Goal: Task Accomplishment & Management: Use online tool/utility

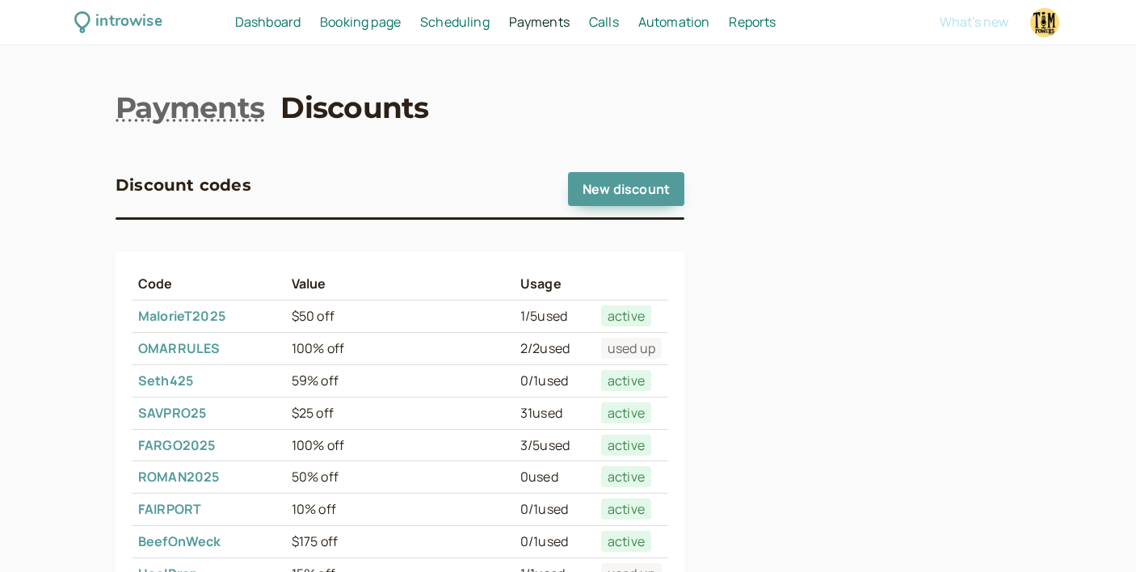
click at [263, 20] on span "Dashboard" at bounding box center [267, 22] width 65 height 18
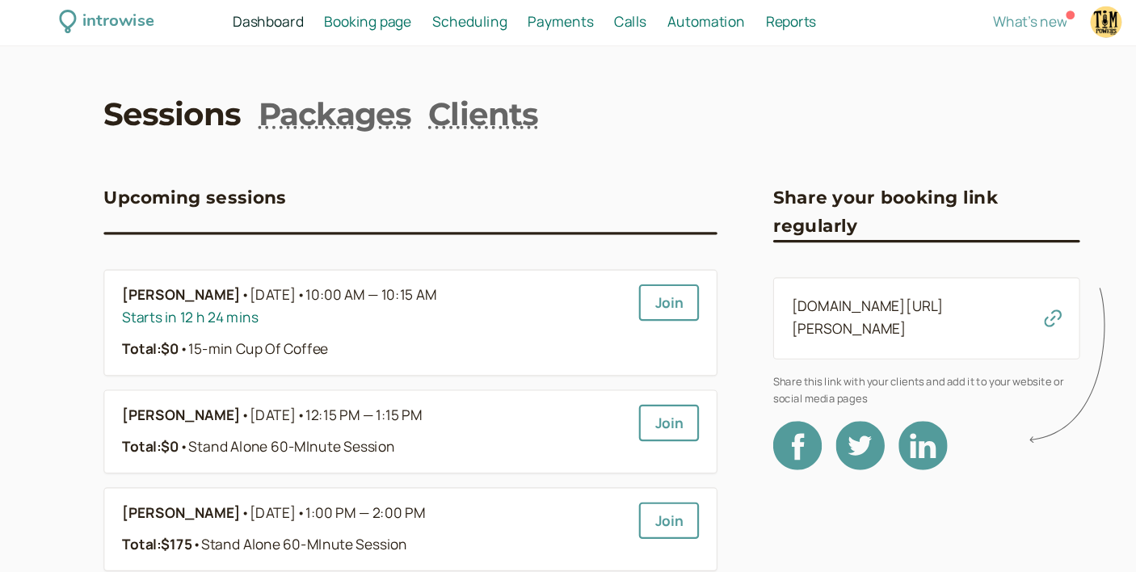
click at [355, 14] on span "Booking page" at bounding box center [360, 22] width 81 height 18
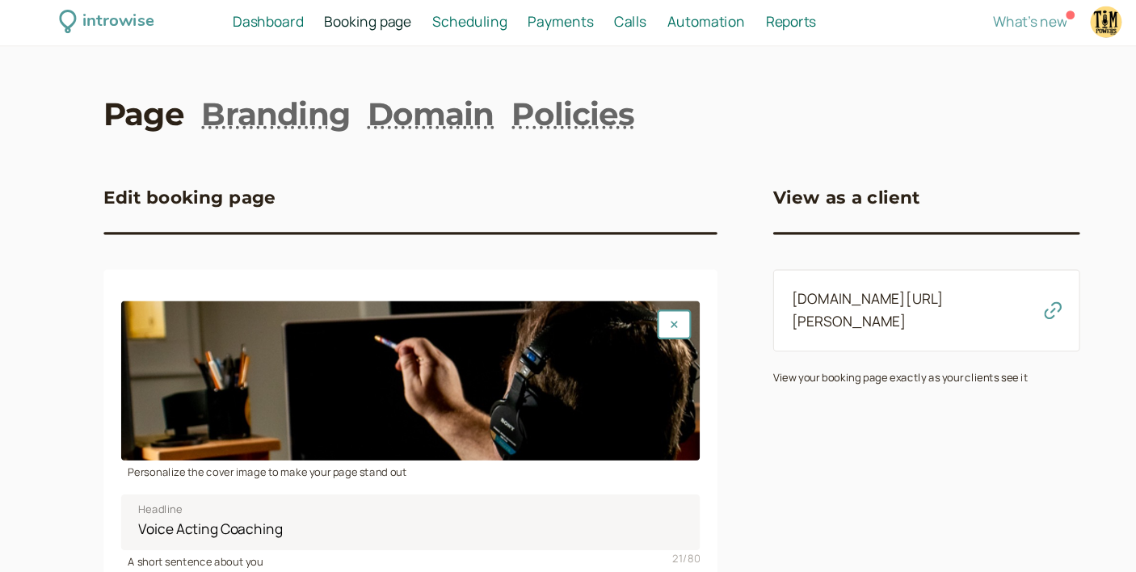
click at [803, 280] on link "[DOMAIN_NAME][URL][PERSON_NAME]" at bounding box center [823, 289] width 141 height 39
click at [272, 20] on span "Dashboard" at bounding box center [267, 22] width 65 height 18
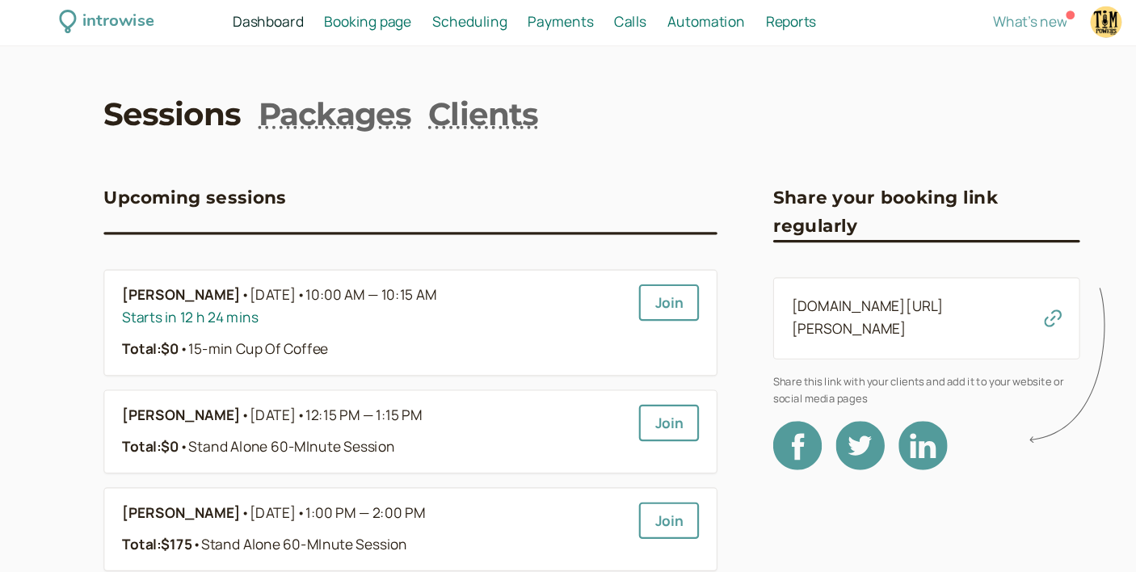
click at [218, 111] on link "Sessions" at bounding box center [179, 107] width 127 height 40
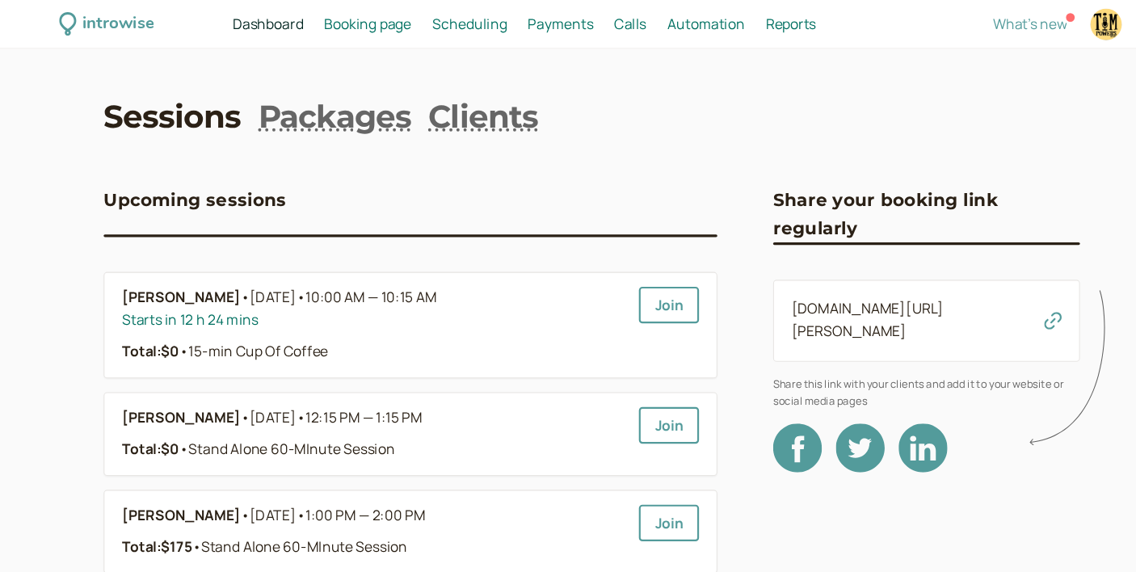
click at [365, 19] on span "Booking page" at bounding box center [360, 22] width 81 height 18
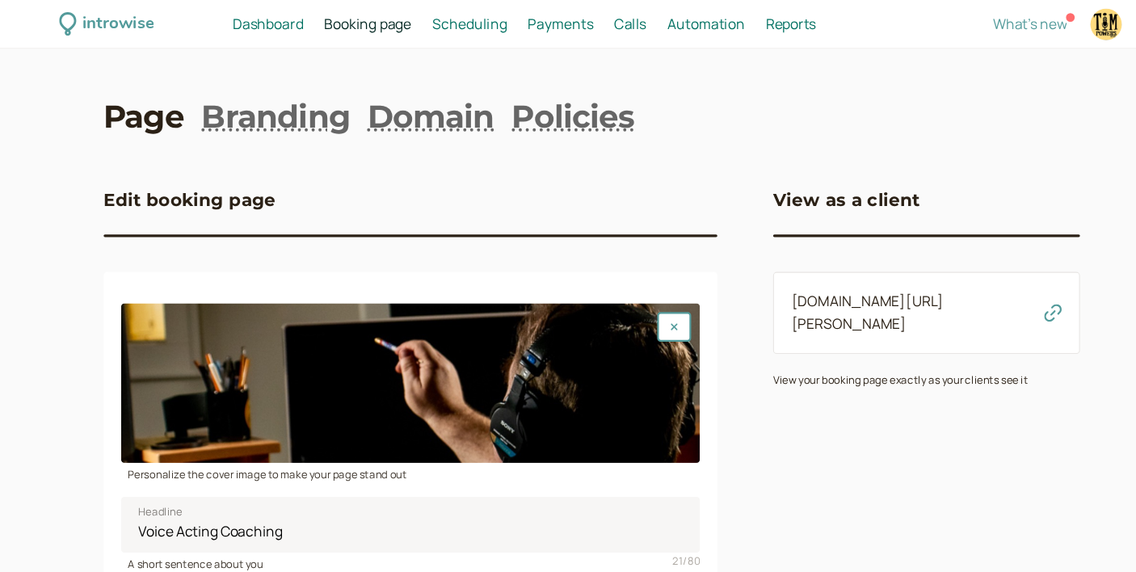
click at [446, 22] on span "Scheduling" at bounding box center [454, 22] width 69 height 18
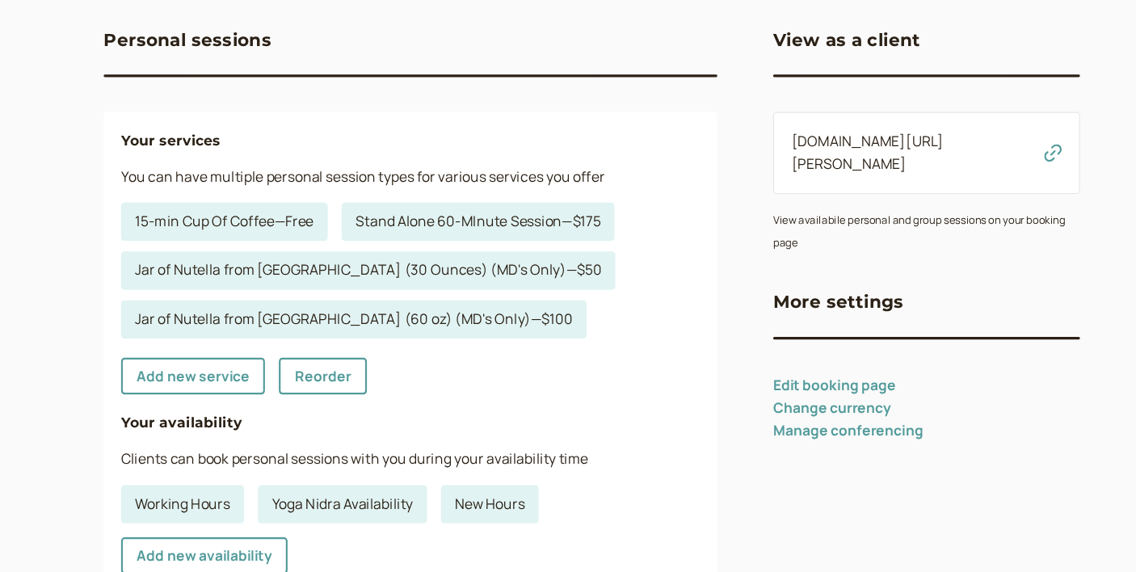
scroll to position [109, 0]
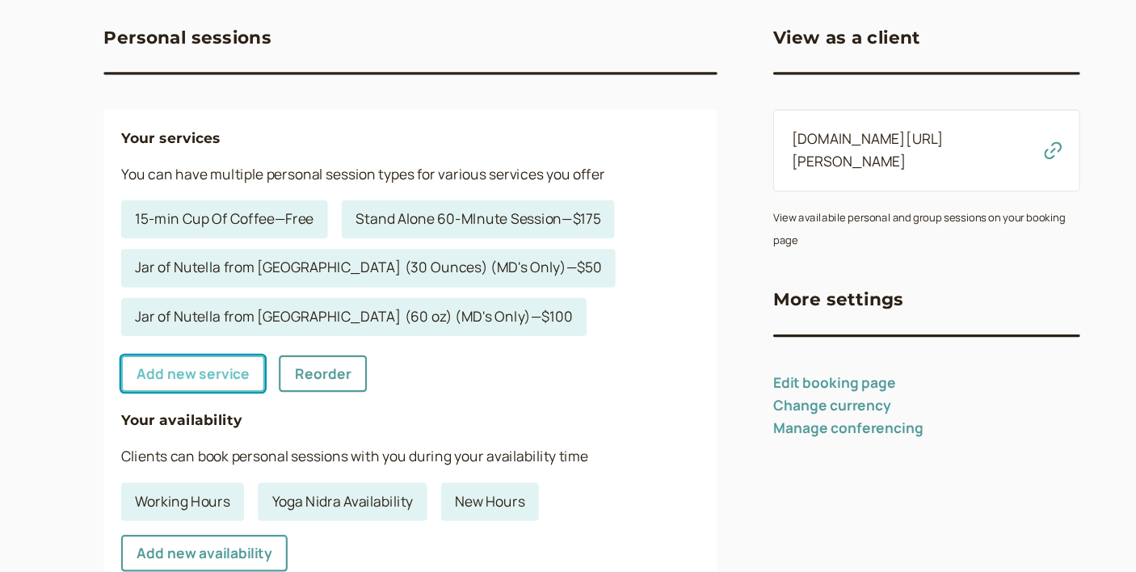
click at [200, 389] on link "Add new service" at bounding box center [198, 388] width 133 height 34
select select "30"
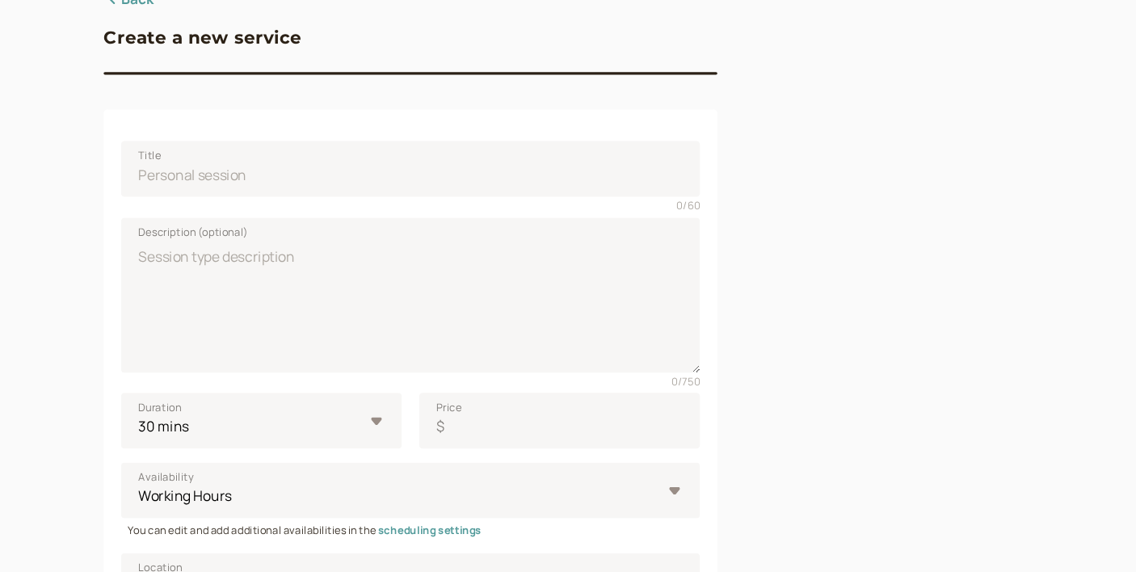
scroll to position [108, 0]
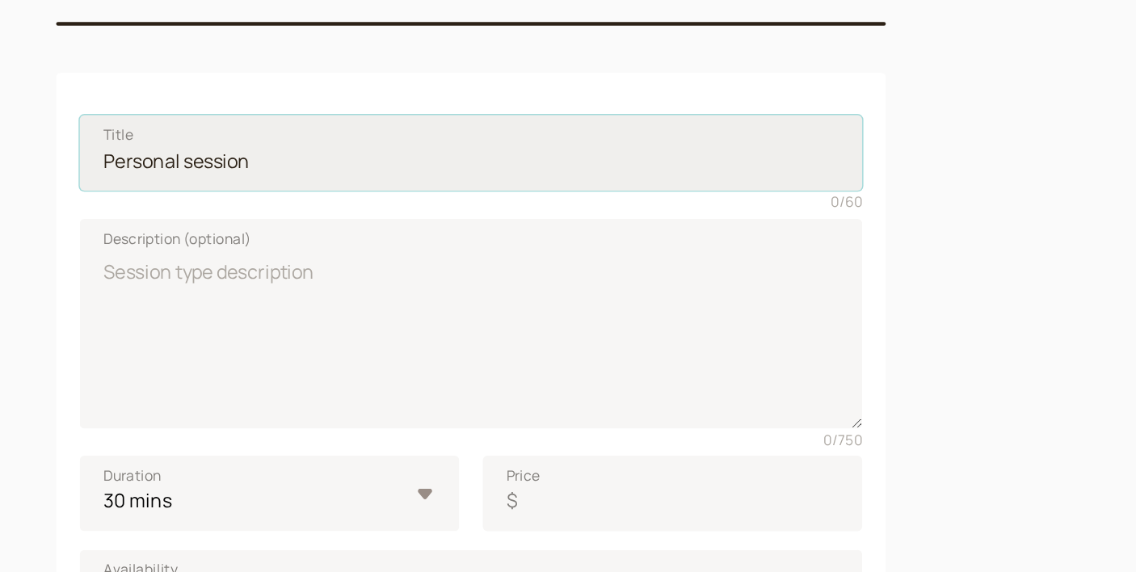
click at [241, 210] on input "Title" at bounding box center [400, 199] width 537 height 52
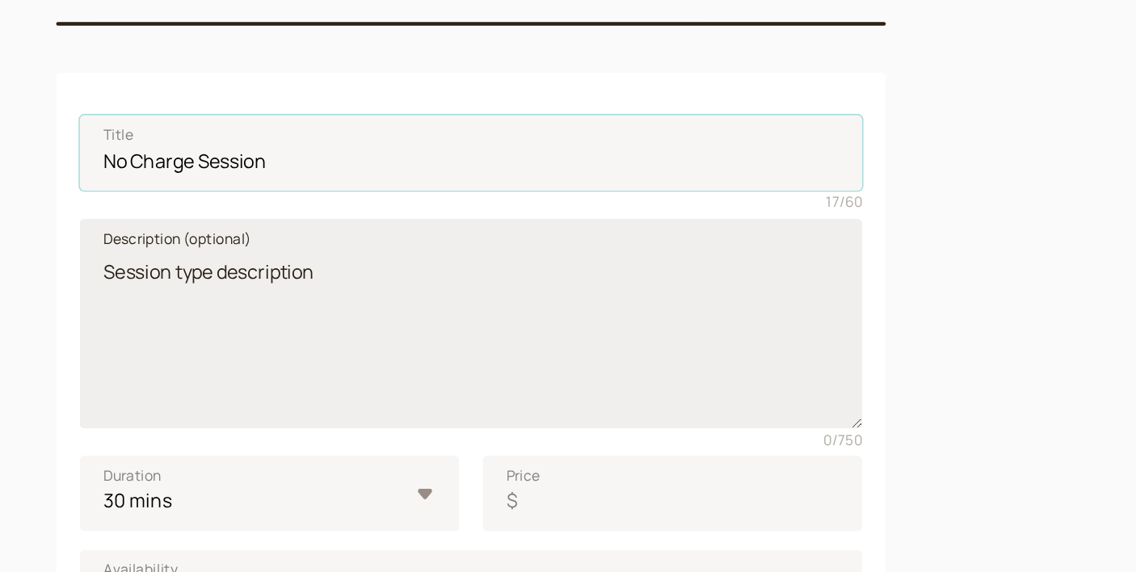
type input "No Charge Session"
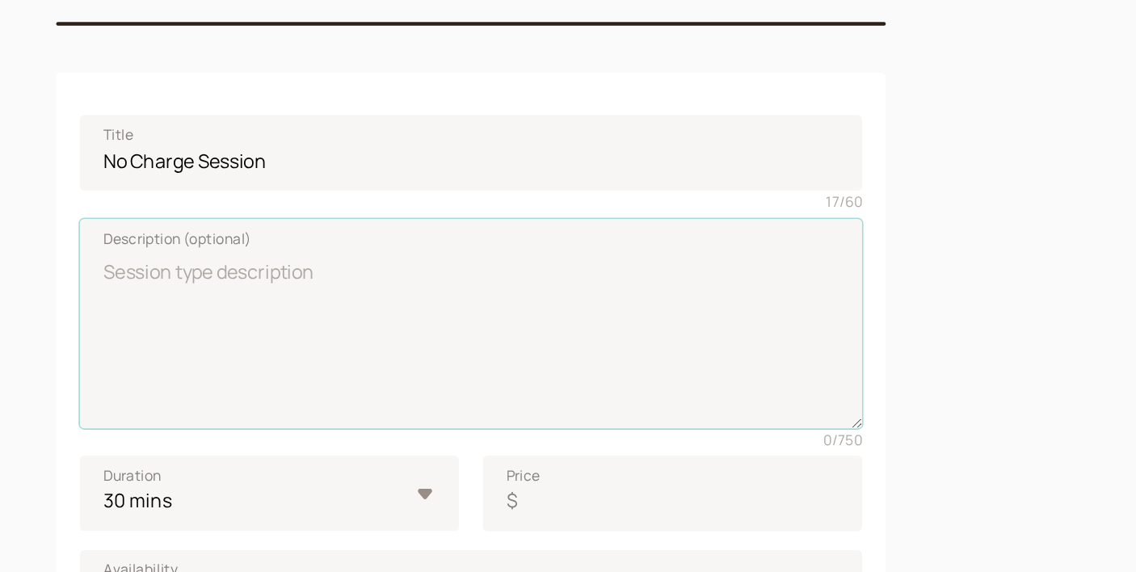
drag, startPoint x: 313, startPoint y: 278, endPoint x: 118, endPoint y: 266, distance: 195.1
click at [118, 266] on div "Title No Charge Session 17 / 60 Description (optional) 0 / 750 Duration 10 mins…" at bounding box center [400, 537] width 569 height 786
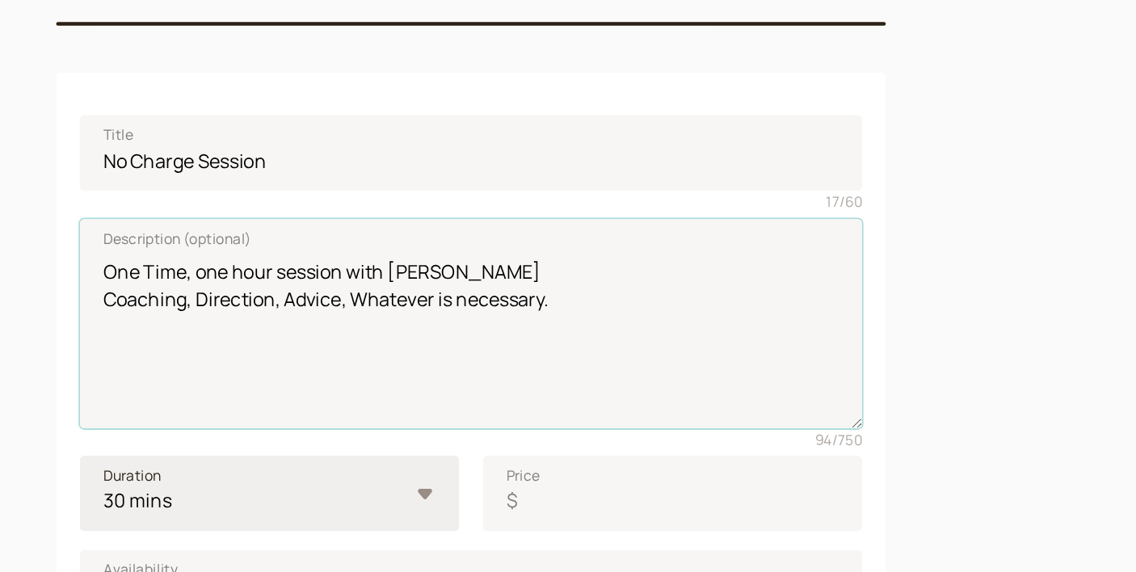
type textarea "One Time, one hour session with [PERSON_NAME] Coaching, Direction, Advice, What…"
click at [160, 436] on select "10 mins 15 mins 30 mins 45 mins 1 hour 1.5 hours 2 hours Custom…" at bounding box center [262, 432] width 260 height 52
select select "60"
click at [132, 406] on select "10 mins 15 mins 30 mins 45 mins 1 hour 1.5 hours 2 hours Custom…" at bounding box center [262, 432] width 260 height 52
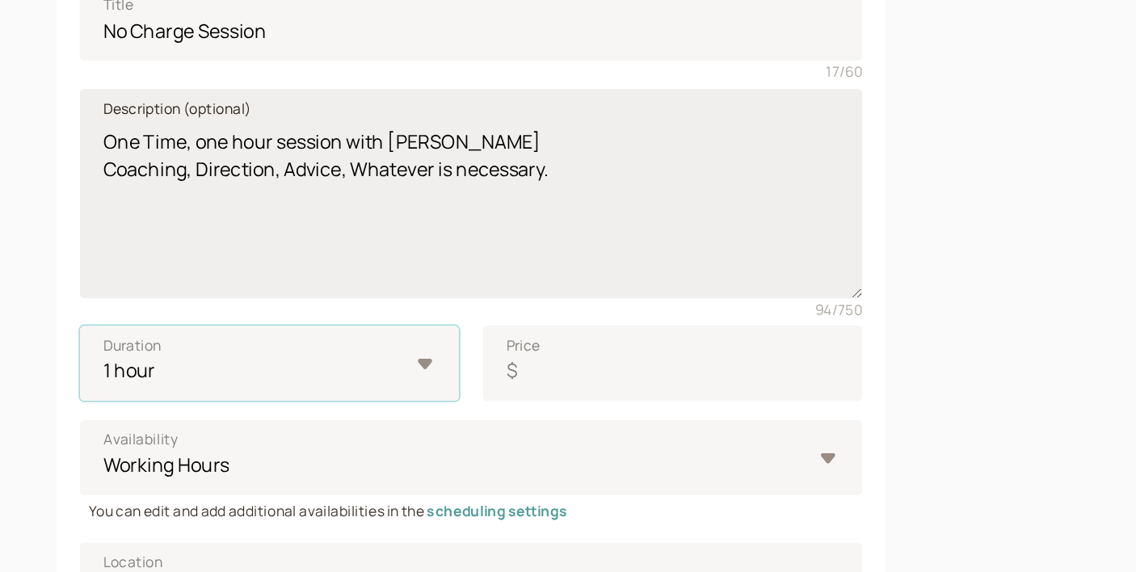
scroll to position [117, 0]
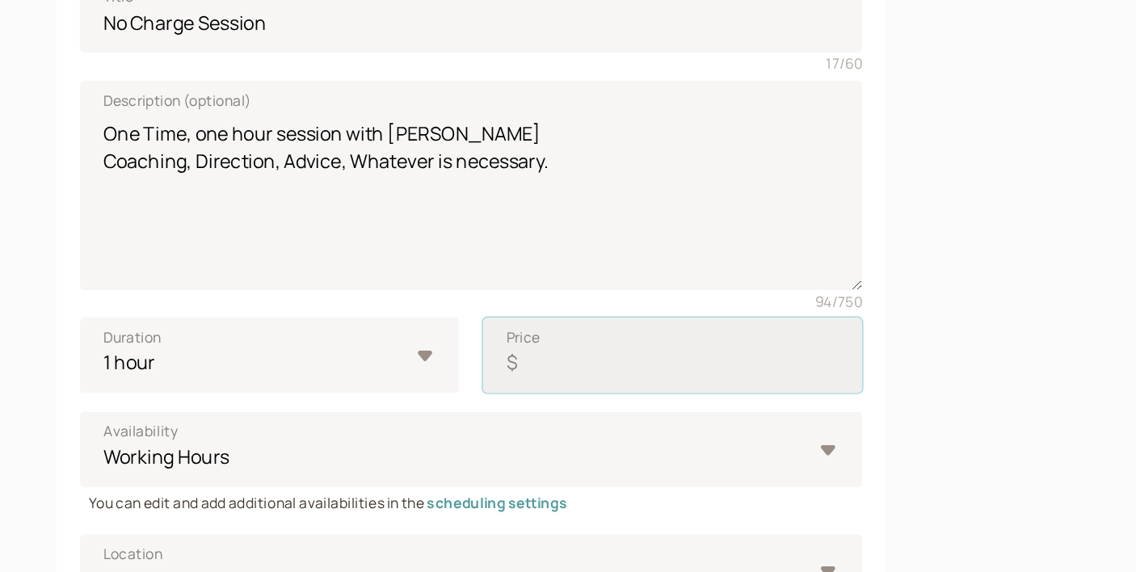
click at [446, 428] on input "Price $" at bounding box center [538, 424] width 260 height 52
type input "0.00"
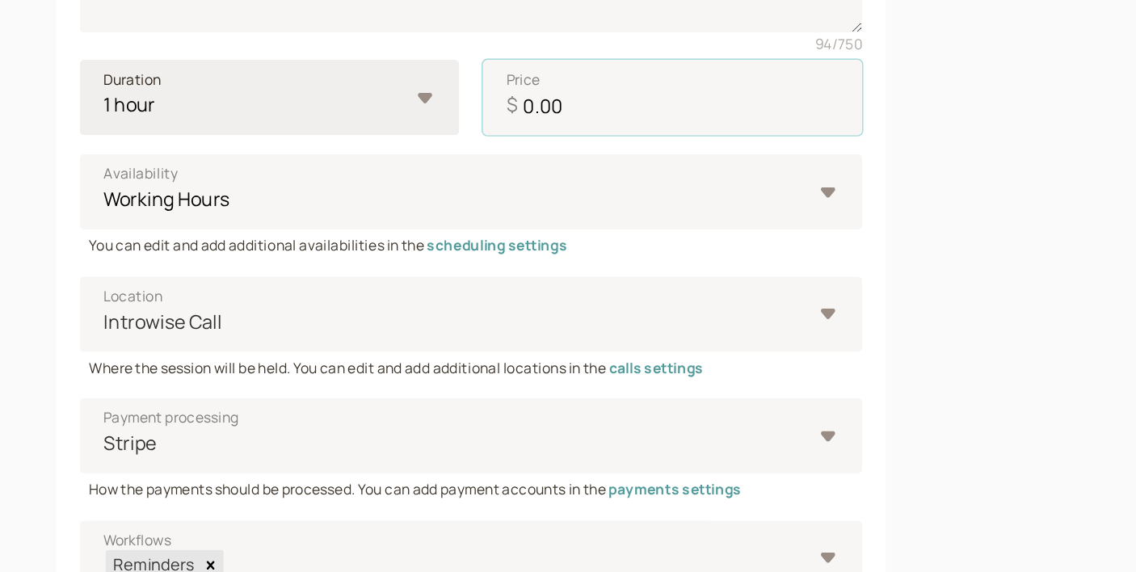
scroll to position [295, 0]
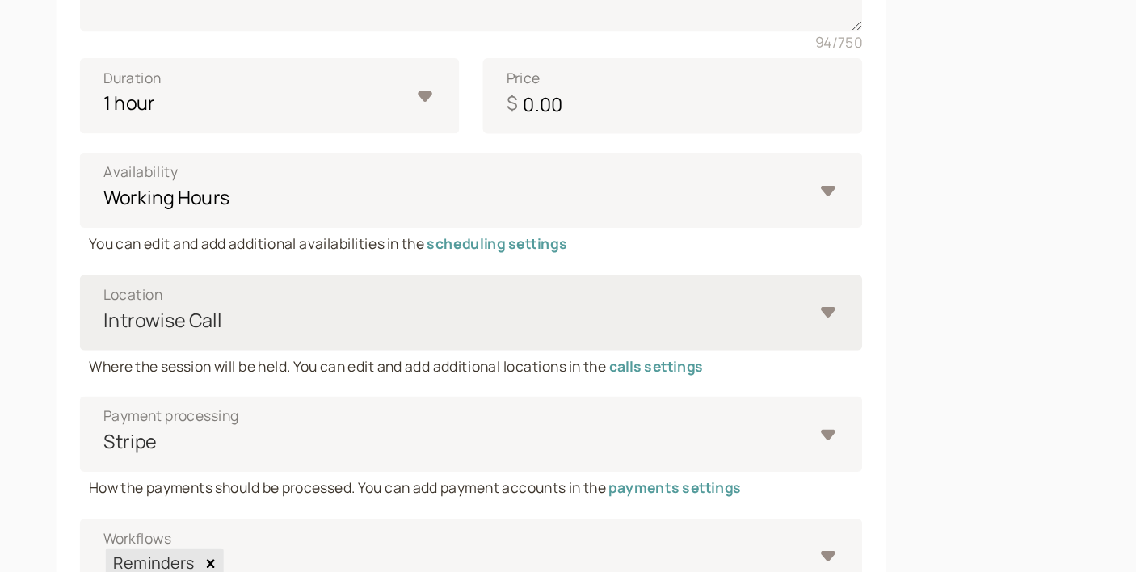
click at [318, 398] on div at bounding box center [389, 400] width 486 height 22
click at [149, 398] on input "Location Introwise Call" at bounding box center [147, 399] width 2 height 19
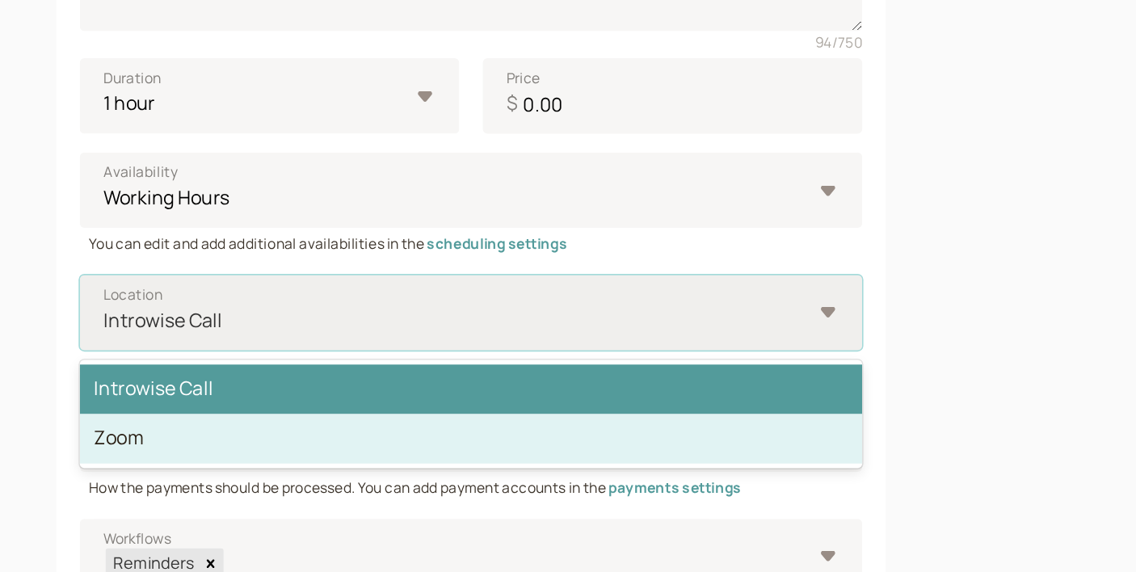
click at [200, 478] on div "Zoom" at bounding box center [400, 481] width 537 height 34
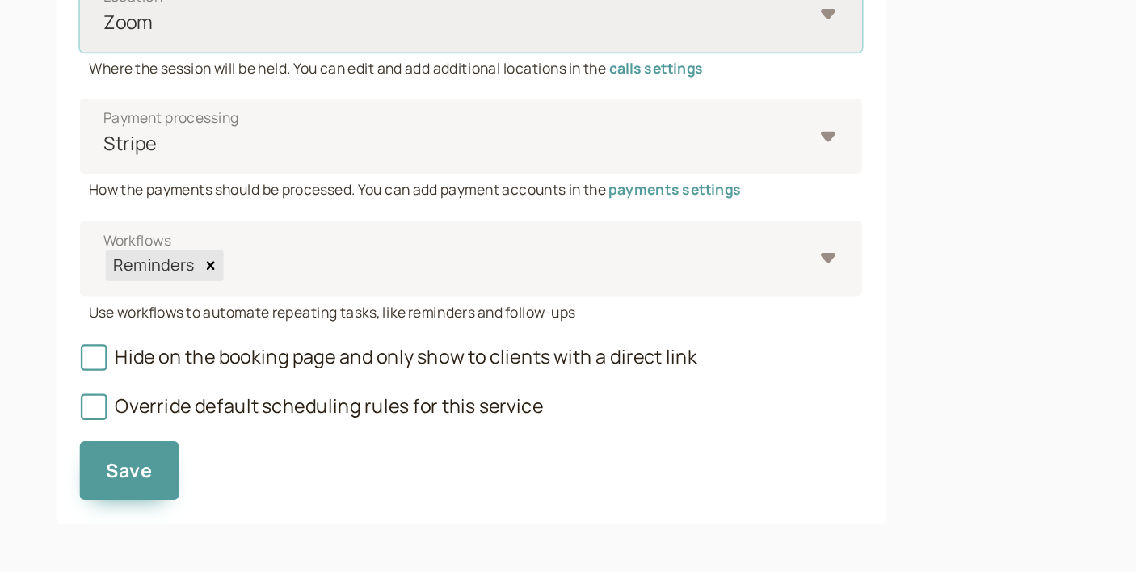
scroll to position [502, 0]
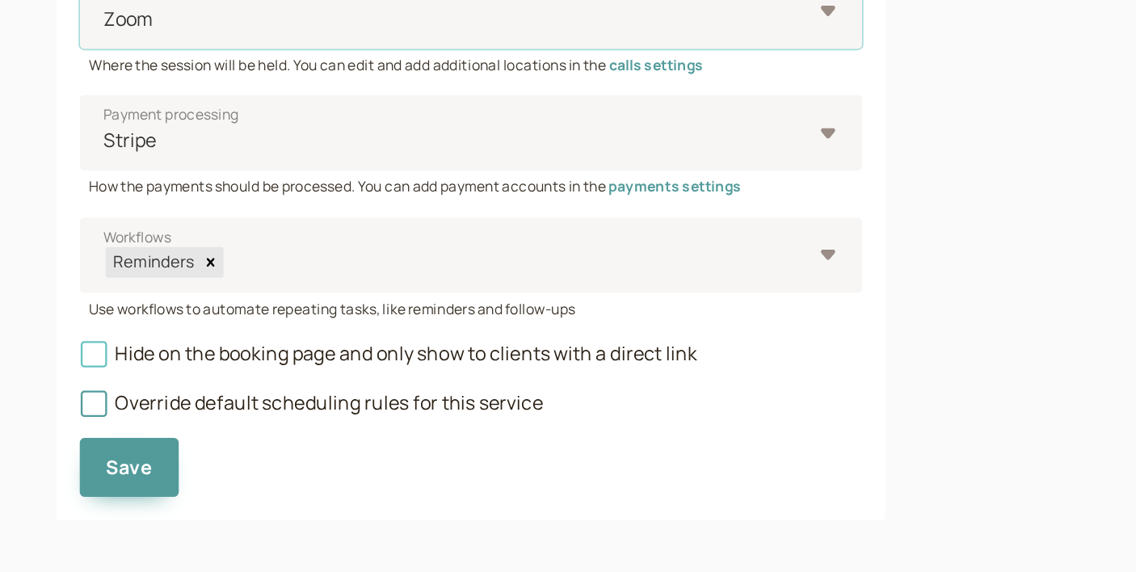
click at [280, 422] on span "Hide on the booking page and only show to clients with a direct link" at bounding box center [343, 422] width 423 height 18
click at [132, 427] on input "Hide on the booking page and only show to clients with a direct link" at bounding box center [132, 427] width 0 height 0
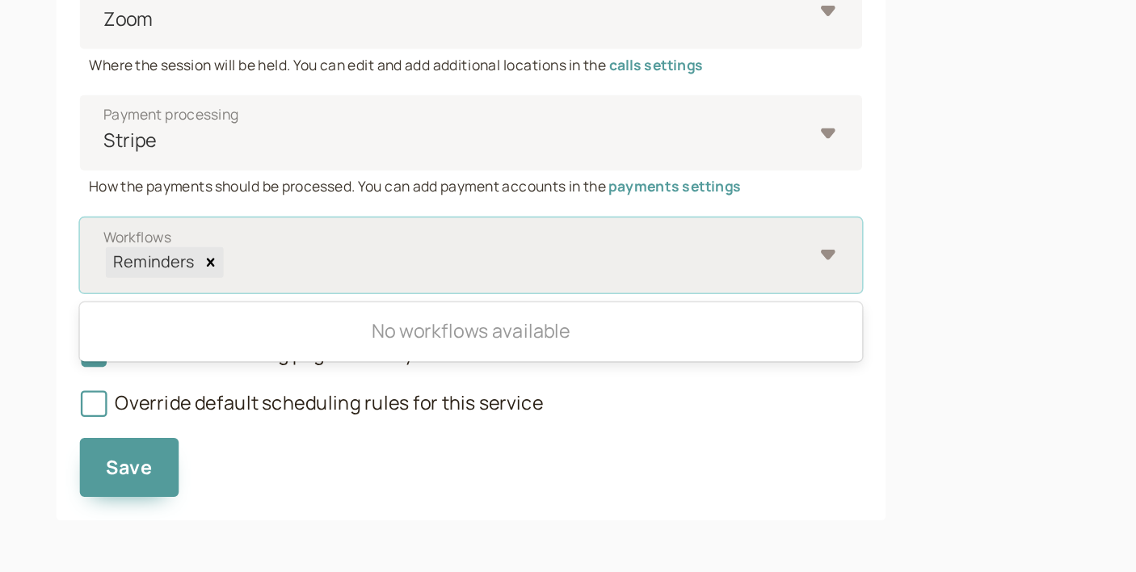
click at [644, 352] on div "Reminders" at bounding box center [400, 355] width 537 height 52
click at [233, 352] on input "Workflows 0 results available. Use Up and Down to choose options, press Enter t…" at bounding box center [231, 360] width 2 height 19
click at [362, 405] on div "No workflows available" at bounding box center [400, 407] width 537 height 34
click at [233, 369] on input "Workflows 0 results available. Use Up and Down to choose options, press Enter t…" at bounding box center [231, 360] width 2 height 19
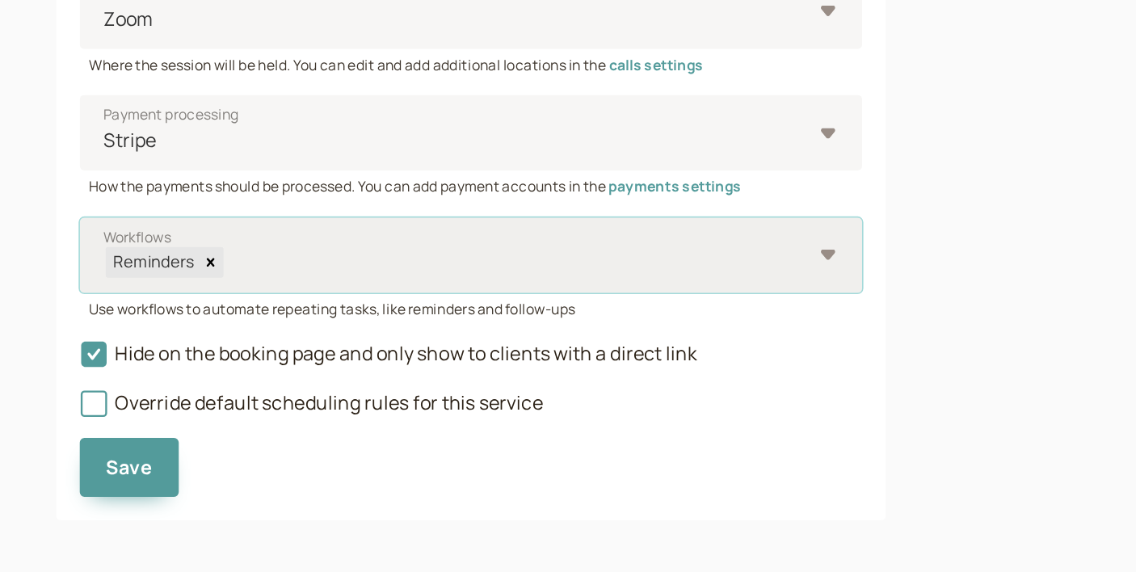
click at [197, 359] on div "Reminders" at bounding box center [180, 359] width 63 height 20
click at [230, 359] on input "Workflows Select is focused ,type to refine list, press Down to open the menu, …" at bounding box center [231, 360] width 2 height 19
click at [194, 359] on div "Reminders" at bounding box center [180, 359] width 63 height 20
click at [230, 359] on input "Workflows Select is focused ,type to refine list, press Down to open the menu, …" at bounding box center [231, 360] width 2 height 19
click at [194, 359] on div "Reminders" at bounding box center [180, 359] width 63 height 20
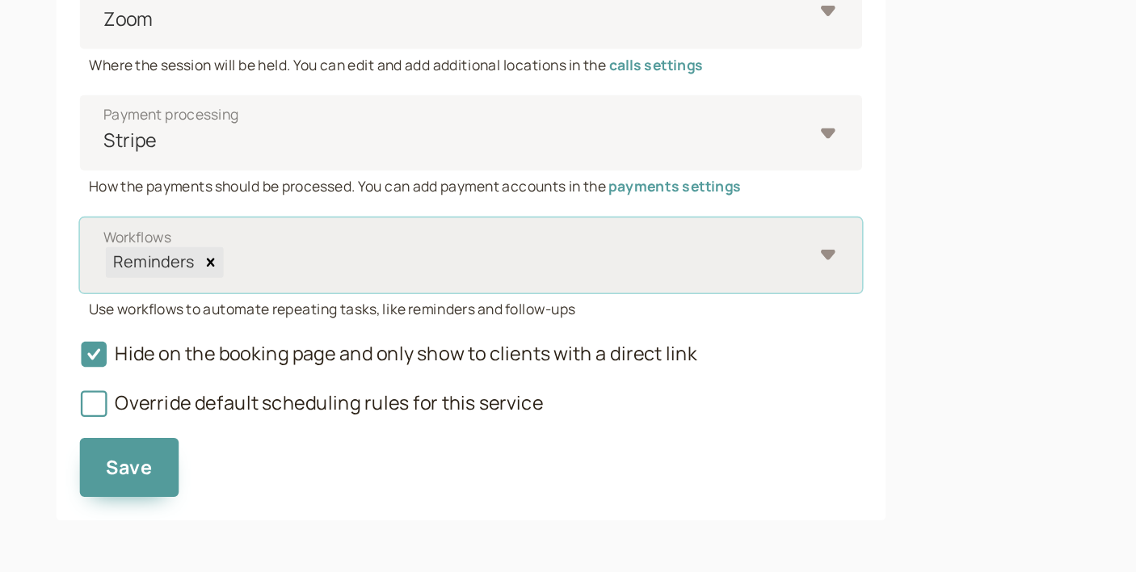
click at [230, 359] on input "Workflows Select is focused ,type to refine list, press Down to open the menu, …" at bounding box center [231, 360] width 2 height 19
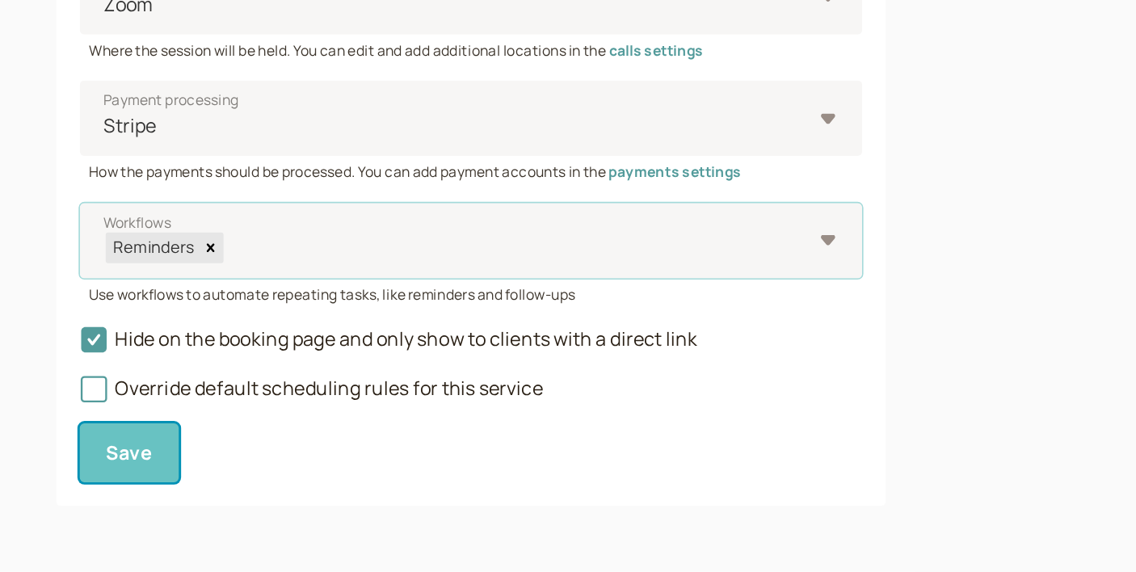
click at [171, 486] on span "Save" at bounding box center [165, 491] width 32 height 18
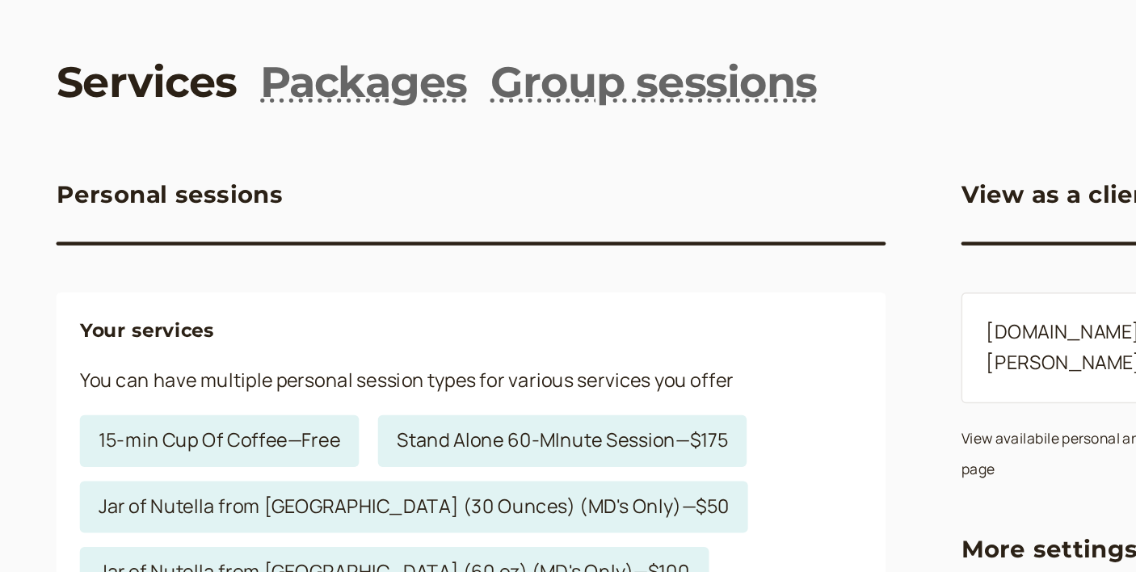
scroll to position [35, 0]
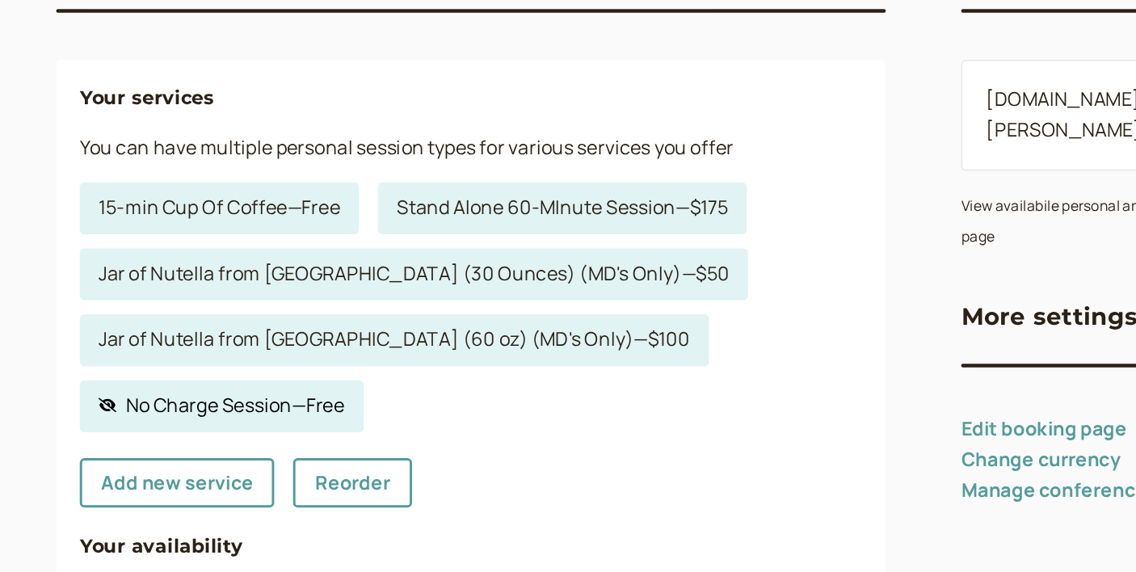
click at [246, 452] on link "Hidden service No Charge Session — Free" at bounding box center [229, 455] width 195 height 36
select select "60"
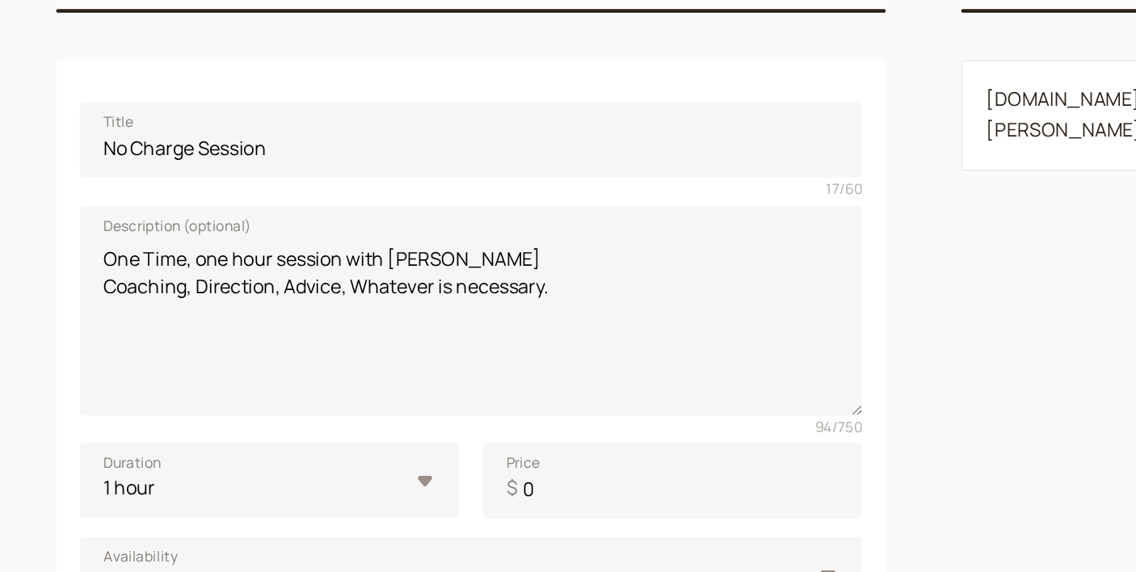
scroll to position [32, 0]
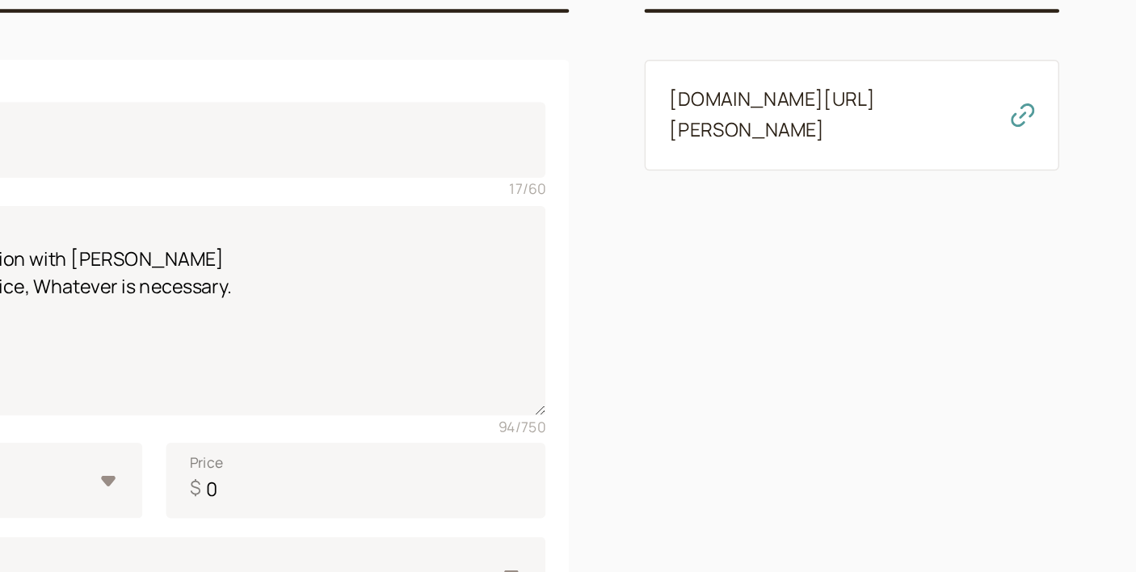
click at [891, 269] on link "[DOMAIN_NAME][URL][PERSON_NAME]" at bounding box center [823, 257] width 141 height 39
